Goal: Find contact information: Find contact information

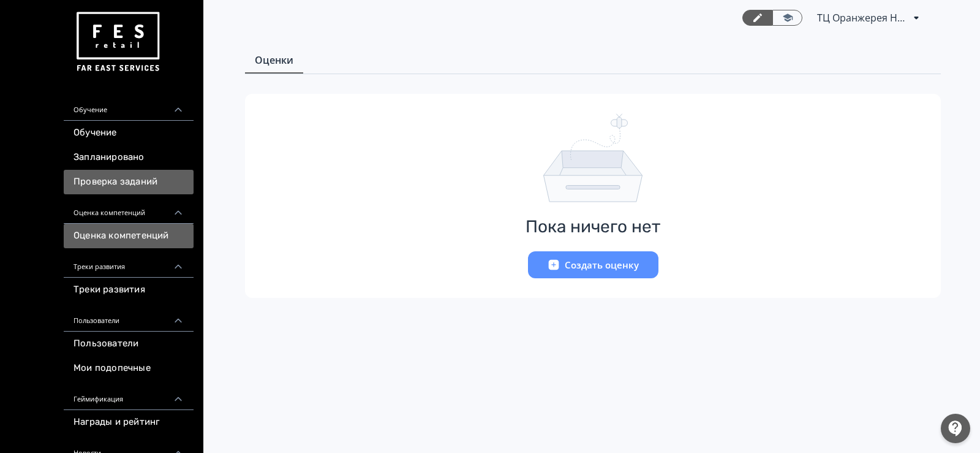
click at [155, 184] on link "Проверка заданий" at bounding box center [129, 182] width 130 height 24
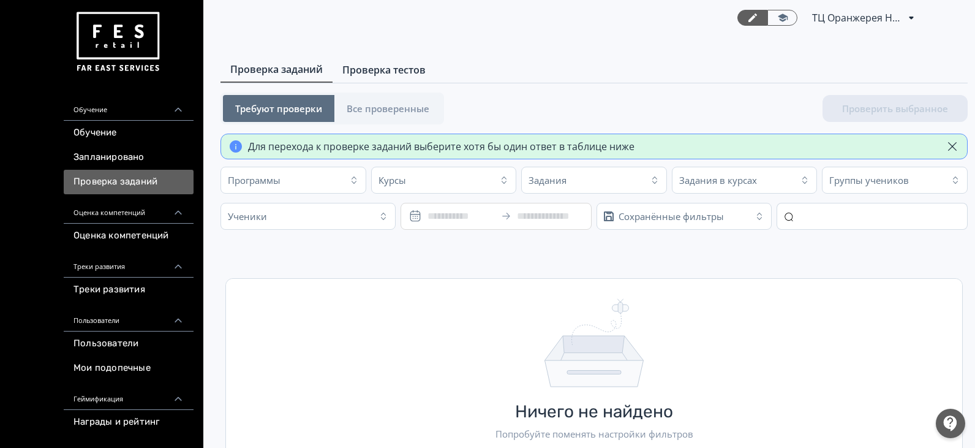
click at [373, 74] on span "Проверка тестов" at bounding box center [383, 69] width 83 height 15
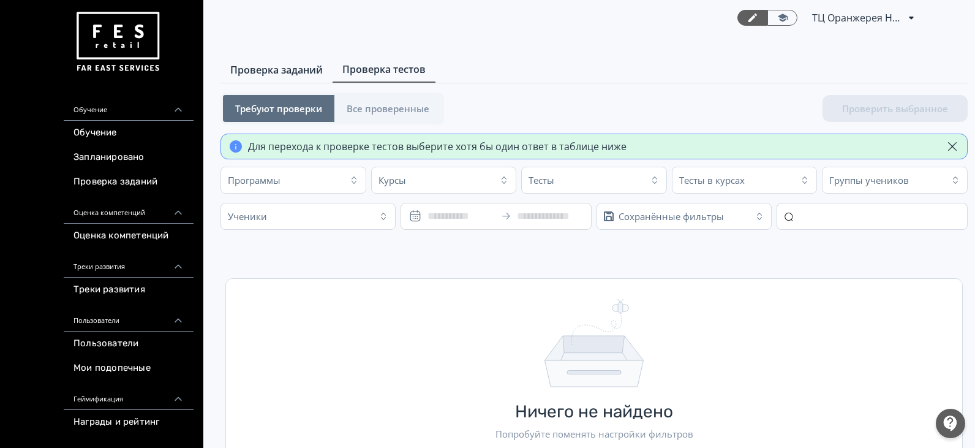
click at [274, 77] on link "Проверка заданий" at bounding box center [276, 70] width 112 height 24
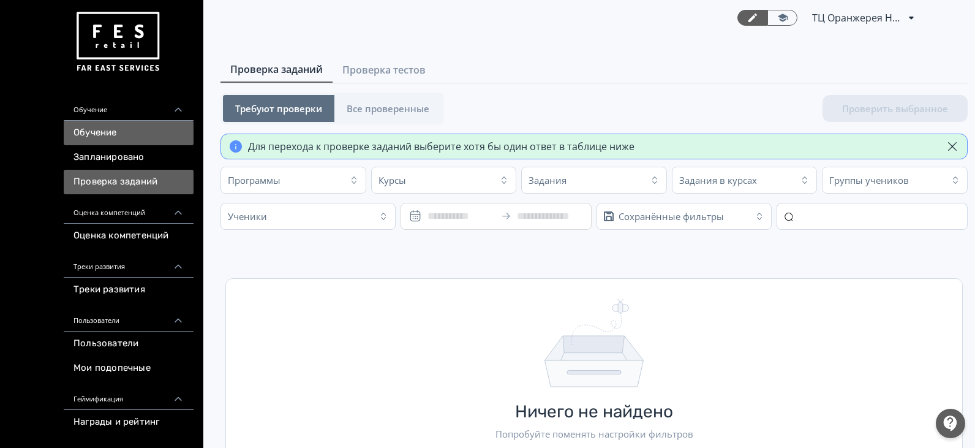
click at [137, 128] on link "Обучение" at bounding box center [129, 133] width 130 height 24
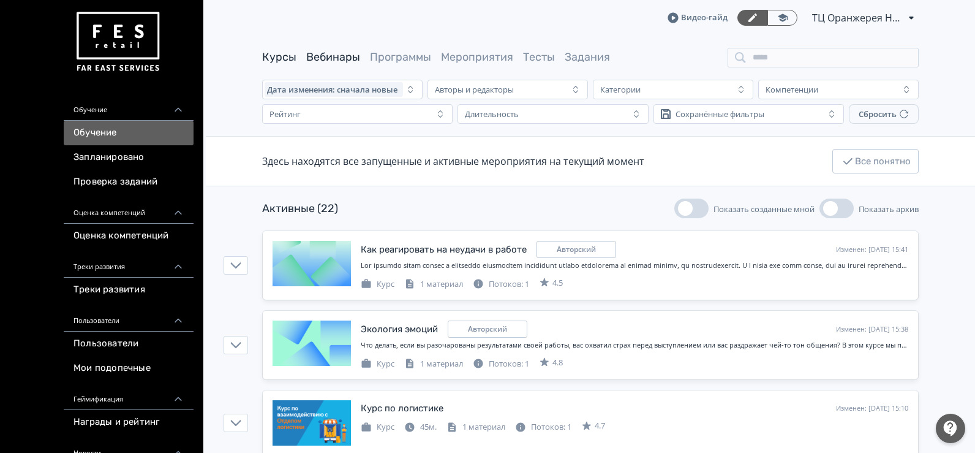
click at [353, 59] on link "Вебинары" at bounding box center [333, 56] width 54 height 13
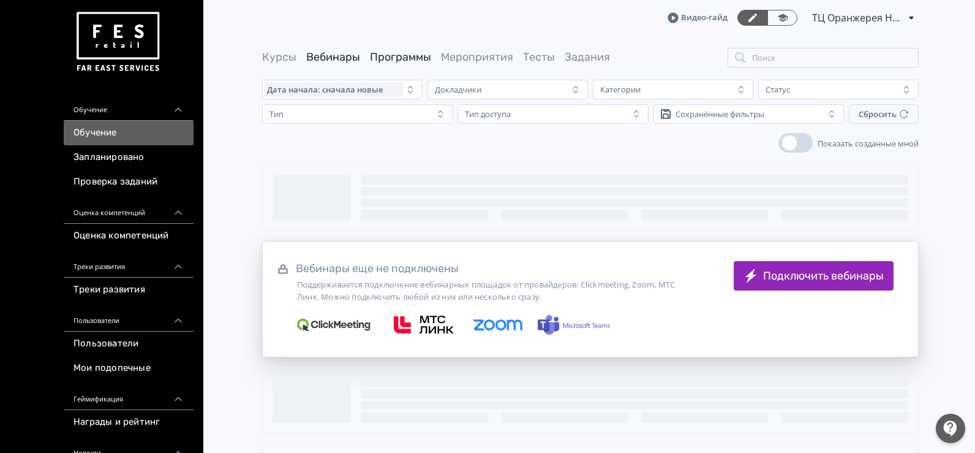
click at [389, 58] on link "Программы" at bounding box center [400, 56] width 61 height 13
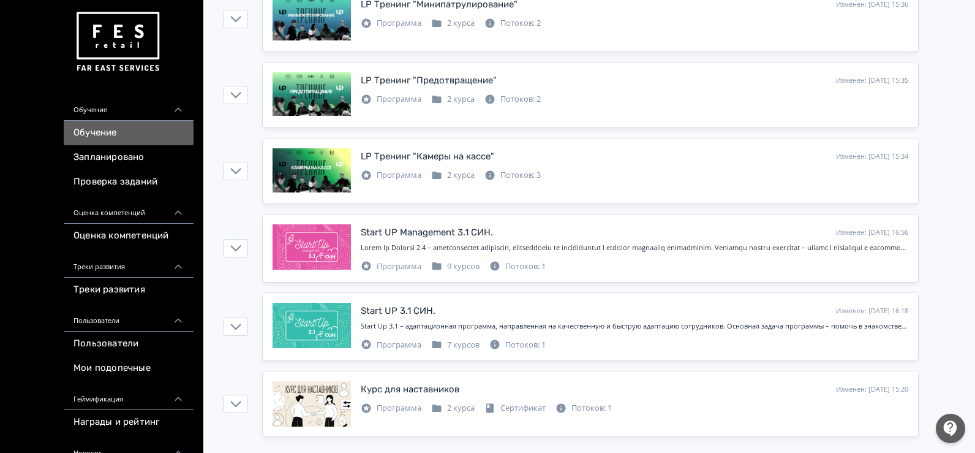
scroll to position [385, 0]
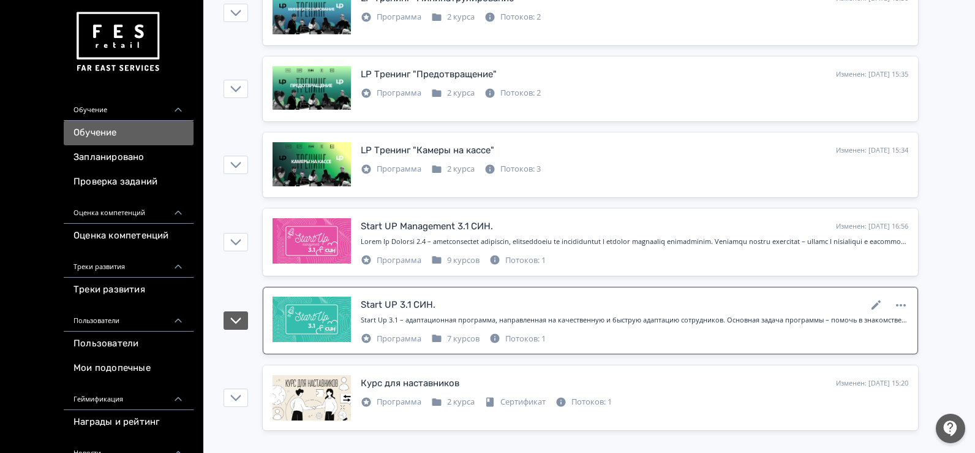
click at [569, 325] on div "Start Up 3.1 – адаптационная программа, направленная на качественную и быструю …" at bounding box center [635, 322] width 548 height 15
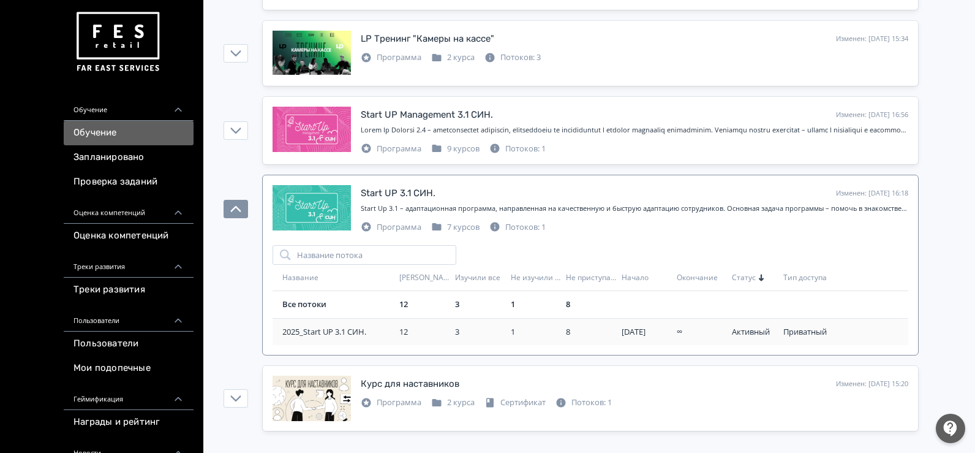
scroll to position [497, 0]
click at [588, 306] on div "8" at bounding box center [591, 304] width 51 height 12
click at [474, 298] on div "3" at bounding box center [480, 304] width 51 height 12
click at [443, 301] on div "12" at bounding box center [424, 304] width 51 height 12
click at [313, 303] on link "Все потоки" at bounding box center [304, 303] width 44 height 11
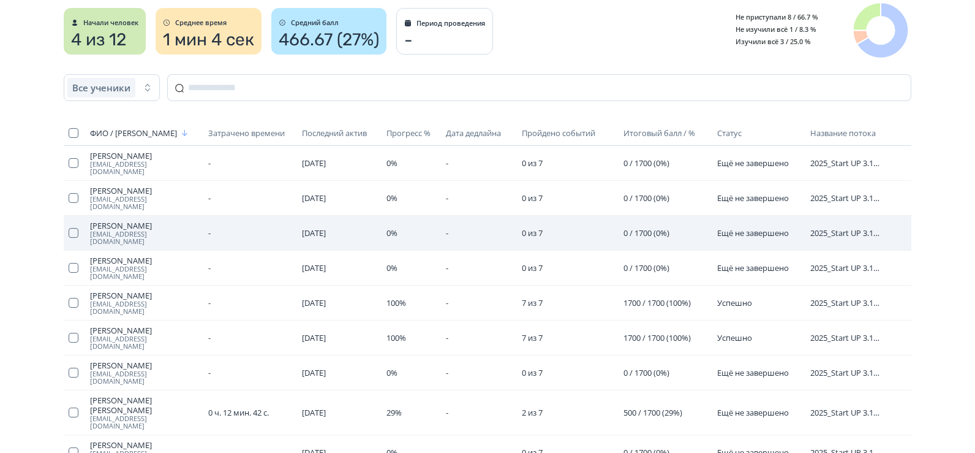
scroll to position [135, 0]
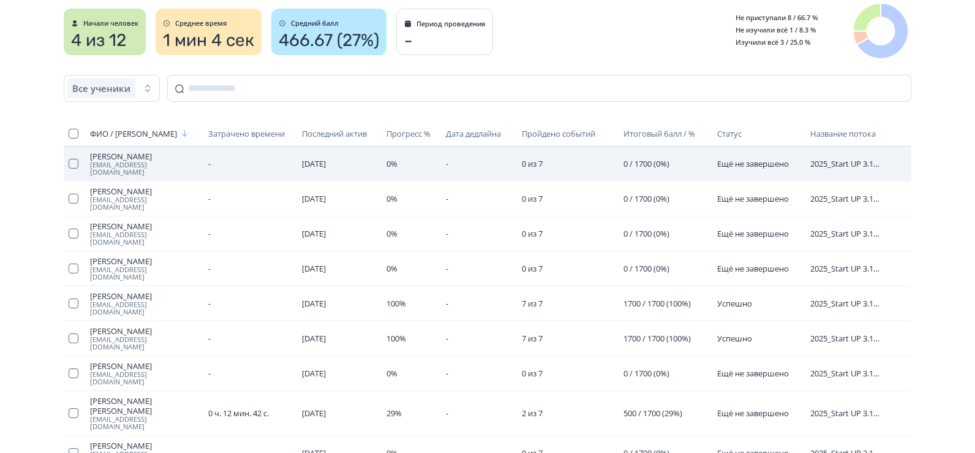
drag, startPoint x: 87, startPoint y: 155, endPoint x: 160, endPoint y: 152, distance: 72.9
click at [160, 152] on td "[PERSON_NAME] [EMAIL_ADDRESS][DOMAIN_NAME]" at bounding box center [144, 163] width 119 height 35
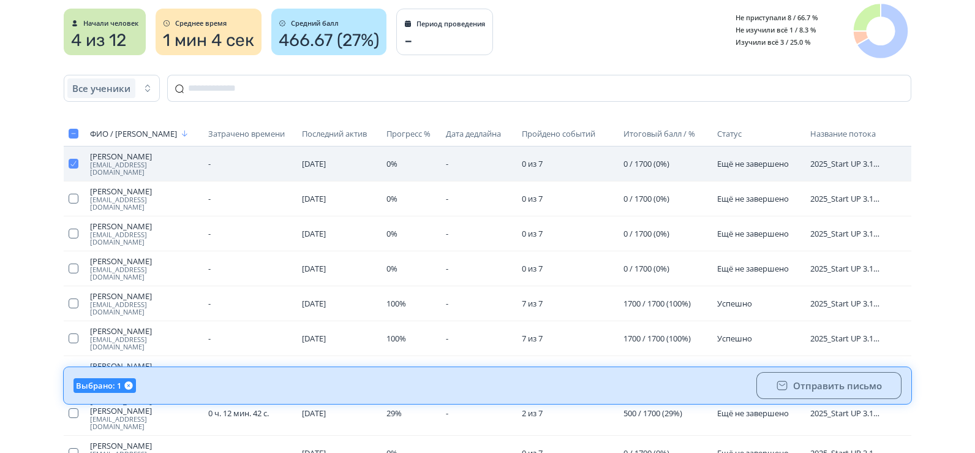
copy span "[PERSON_NAME]"
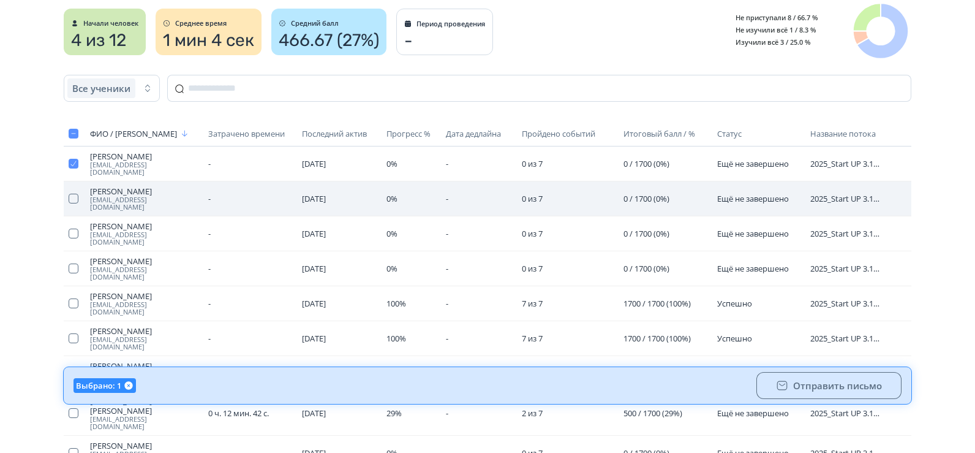
drag, startPoint x: 89, startPoint y: 184, endPoint x: 162, endPoint y: 184, distance: 73.5
click at [162, 184] on td "[PERSON_NAME] [EMAIL_ADDRESS][DOMAIN_NAME]" at bounding box center [144, 198] width 119 height 35
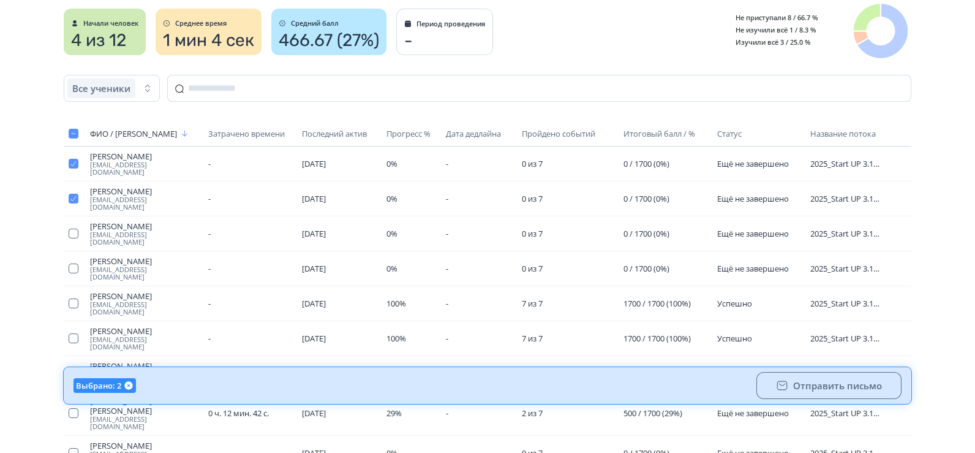
click at [0, 233] on div "Выйти Start UP 3.1 СИН. Все потоки Все события Выбрать другой поток Ученики и с…" at bounding box center [487, 269] width 975 height 808
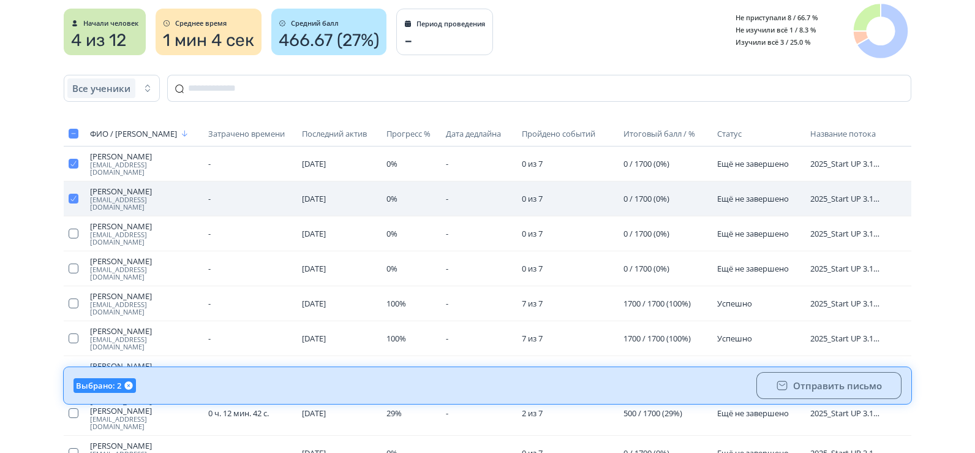
drag, startPoint x: 89, startPoint y: 180, endPoint x: 162, endPoint y: 182, distance: 72.9
click at [162, 182] on td "[PERSON_NAME] [EMAIL_ADDRESS][DOMAIN_NAME]" at bounding box center [144, 198] width 119 height 35
copy span "[PERSON_NAME]"
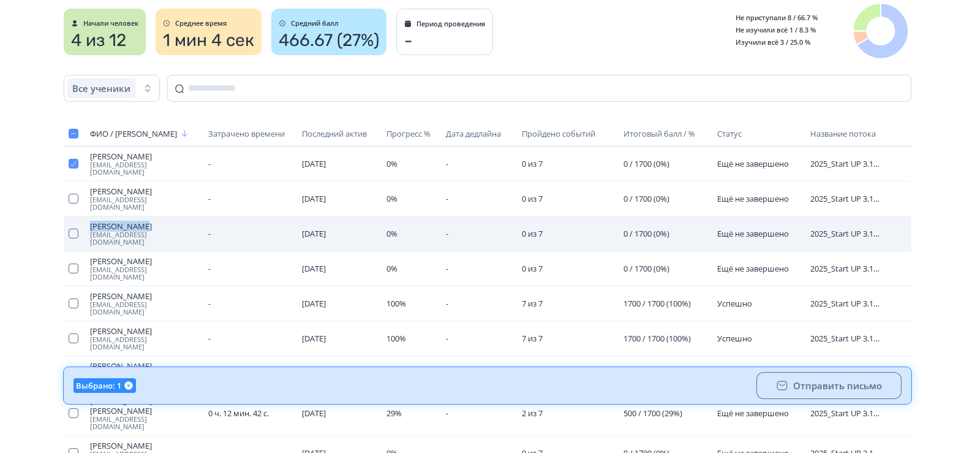
drag, startPoint x: 88, startPoint y: 206, endPoint x: 146, endPoint y: 213, distance: 59.2
click at [146, 216] on td "[PERSON_NAME] [EMAIL_ADDRESS][DOMAIN_NAME]" at bounding box center [144, 233] width 119 height 35
copy span "[PERSON_NAME]"
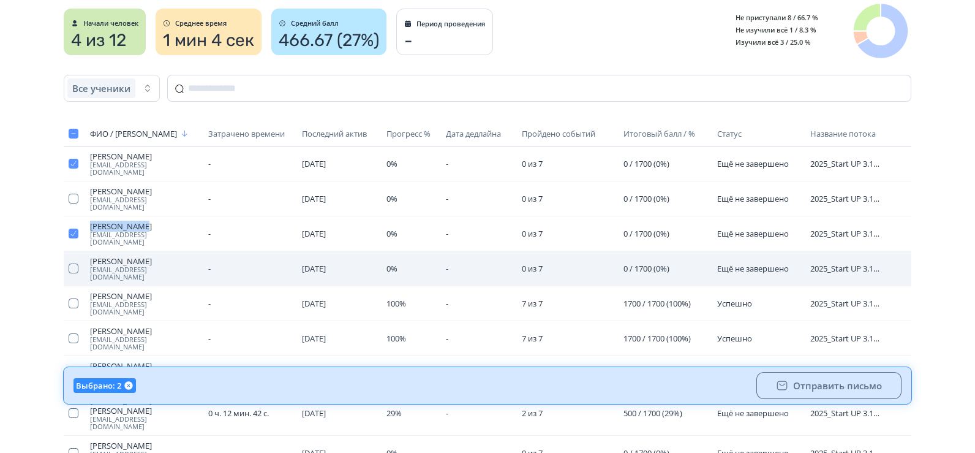
drag, startPoint x: 86, startPoint y: 238, endPoint x: 168, endPoint y: 234, distance: 82.2
click at [168, 251] on td "[PERSON_NAME] [EMAIL_ADDRESS][DOMAIN_NAME]" at bounding box center [144, 268] width 119 height 35
copy span "[PERSON_NAME]"
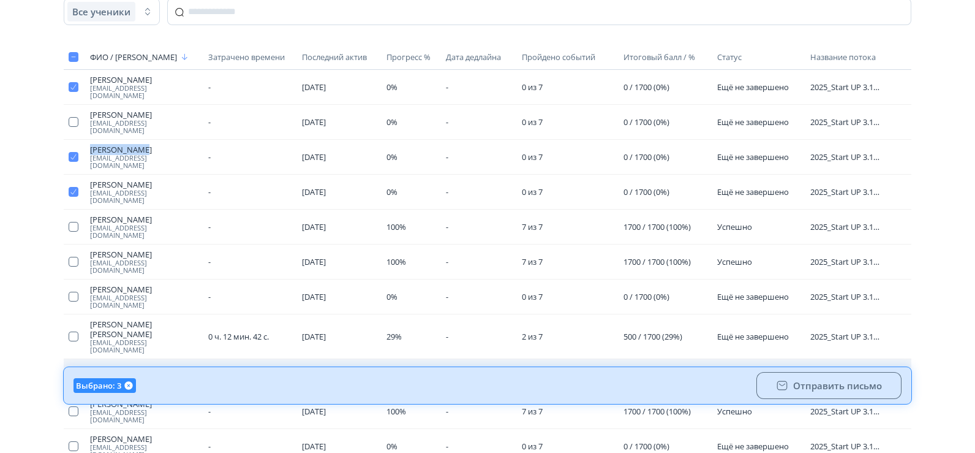
scroll to position [197, 0]
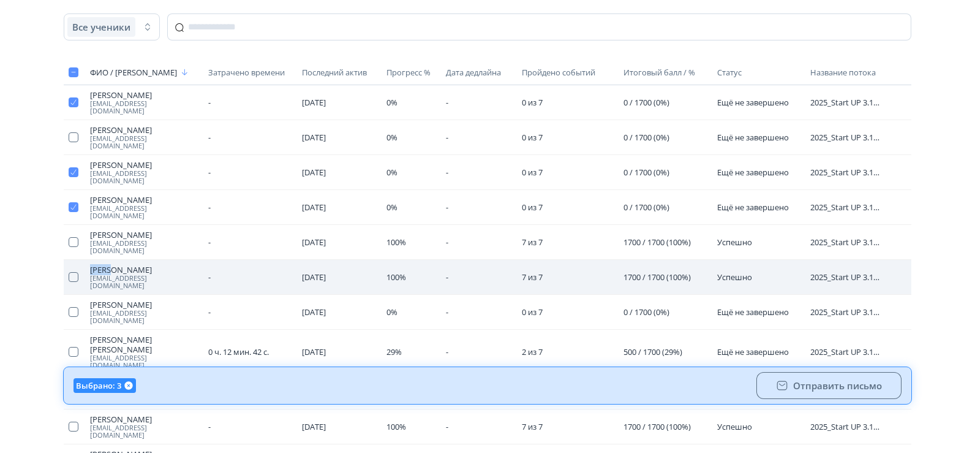
drag, startPoint x: 89, startPoint y: 230, endPoint x: 111, endPoint y: 231, distance: 22.7
click at [111, 260] on td "[PERSON_NAME] [EMAIL_ADDRESS][DOMAIN_NAME]" at bounding box center [144, 277] width 119 height 35
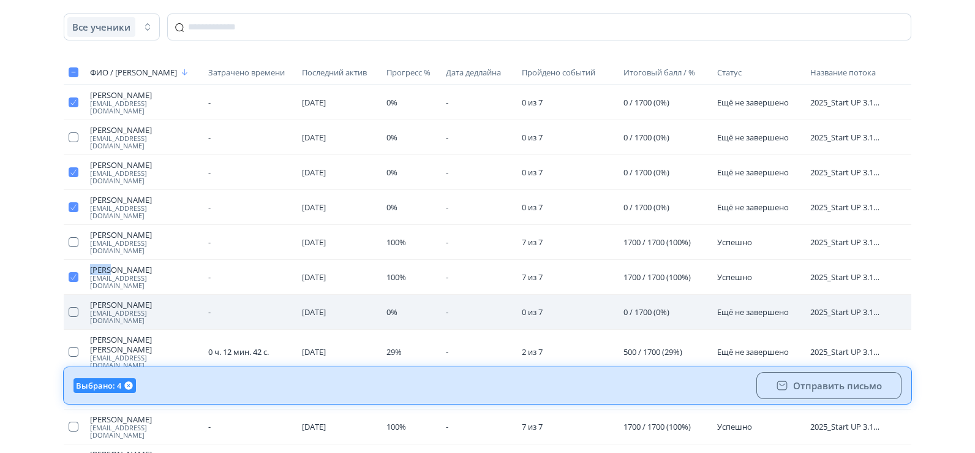
drag, startPoint x: 88, startPoint y: 257, endPoint x: 174, endPoint y: 262, distance: 86.5
click at [174, 295] on td "[PERSON_NAME] [PERSON_NAME][EMAIL_ADDRESS][DOMAIN_NAME]" at bounding box center [144, 312] width 119 height 35
copy span "[PERSON_NAME]"
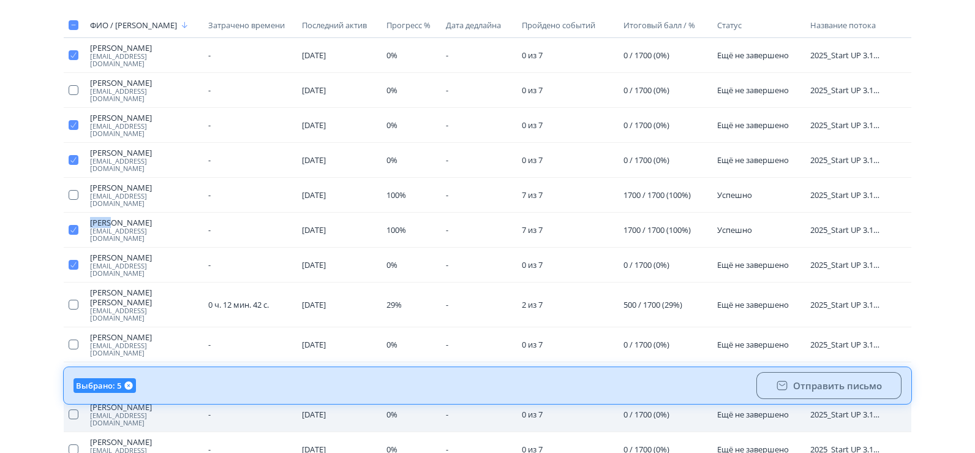
scroll to position [258, 0]
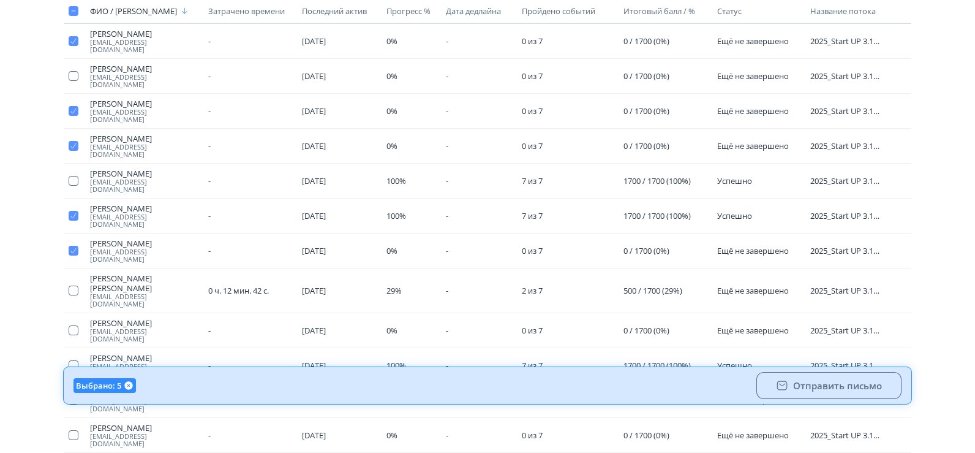
click at [0, 344] on div "Выйти Start UP 3.1 СИН. Все потоки Все события Выбрать другой поток Ученики и с…" at bounding box center [487, 146] width 975 height 808
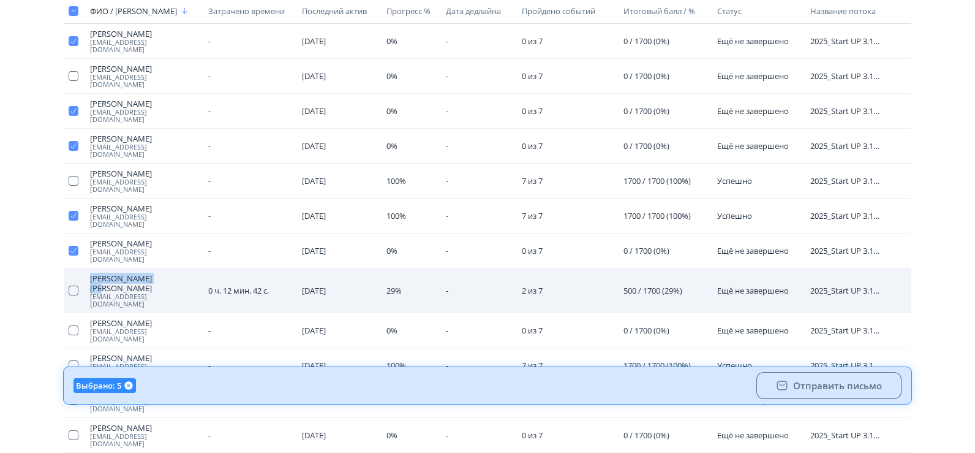
drag, startPoint x: 86, startPoint y: 221, endPoint x: 171, endPoint y: 225, distance: 84.6
click at [171, 268] on td "[PERSON_NAME] [PERSON_NAME] [PERSON_NAME][EMAIL_ADDRESS][DOMAIN_NAME]" at bounding box center [144, 290] width 119 height 45
copy span "[PERSON_NAME] [PERSON_NAME]"
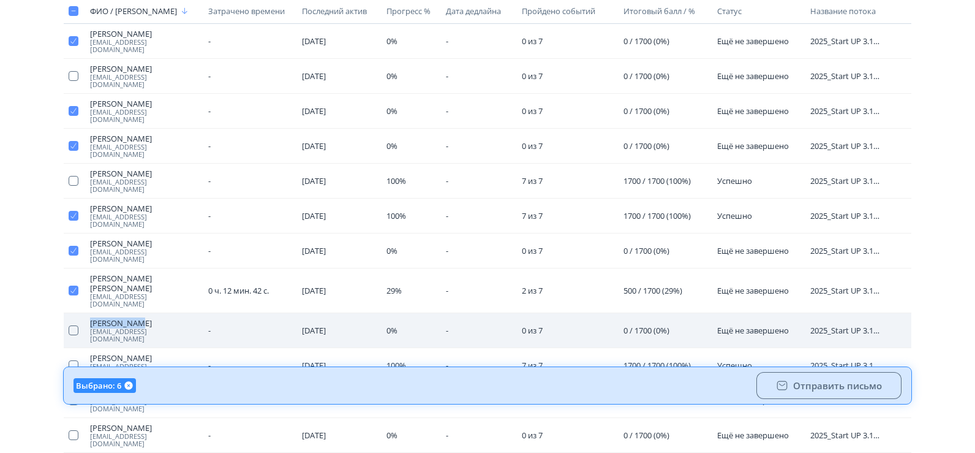
drag, startPoint x: 87, startPoint y: 254, endPoint x: 144, endPoint y: 253, distance: 57.0
click at [144, 313] on td "[PERSON_NAME] [PERSON_NAME][EMAIL_ADDRESS][DOMAIN_NAME]" at bounding box center [144, 330] width 119 height 35
copy span "[PERSON_NAME]"
